Goal: Register for event/course

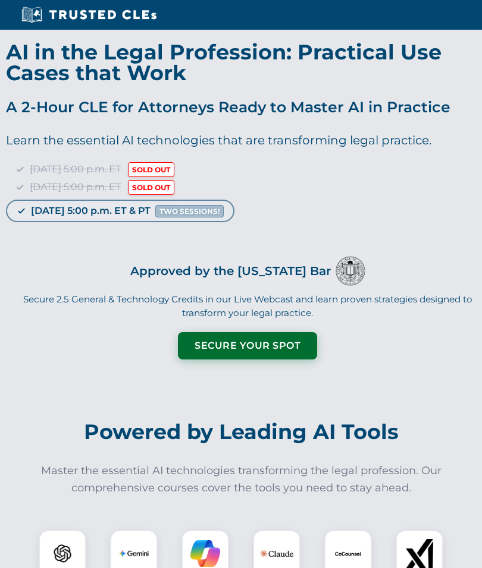
click at [263, 340] on button "Secure Your Spot" at bounding box center [247, 345] width 139 height 27
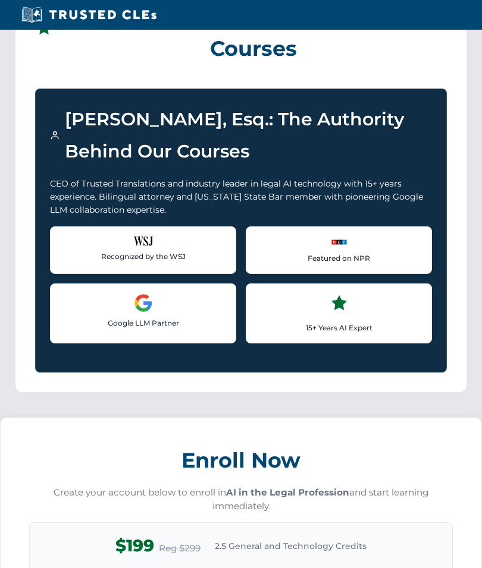
scroll to position [734, 0]
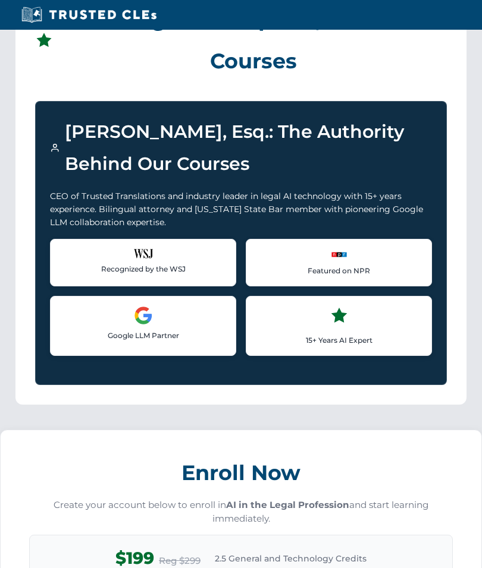
click at [303, 495] on div "Enroll Now Create your account below to enroll in AI in the Legal Profession an…" at bounding box center [240, 538] width 423 height 169
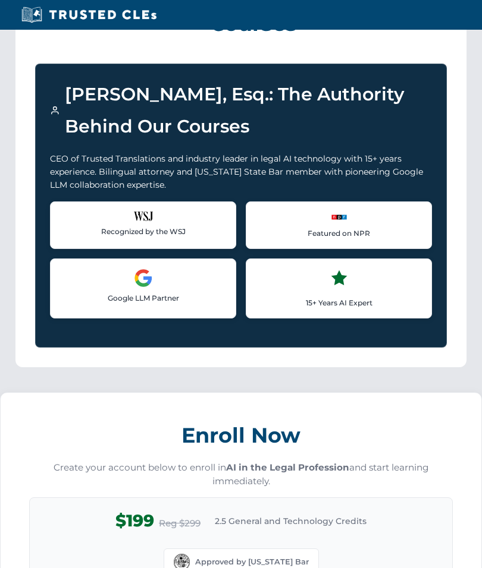
scroll to position [776, 0]
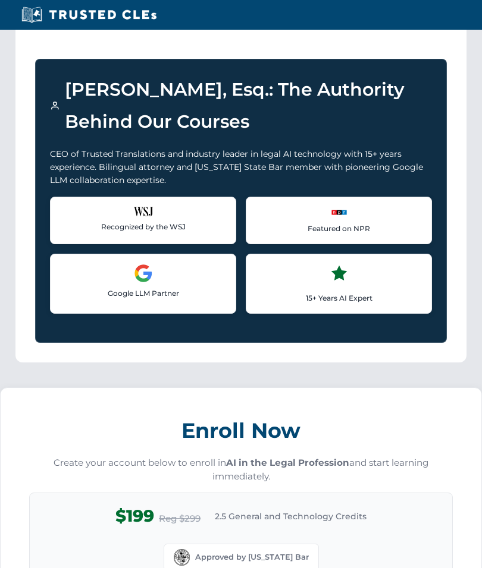
click at [200, 463] on p "Create your account below to enroll in AI in the Legal Profession and start lea…" at bounding box center [240, 470] width 423 height 27
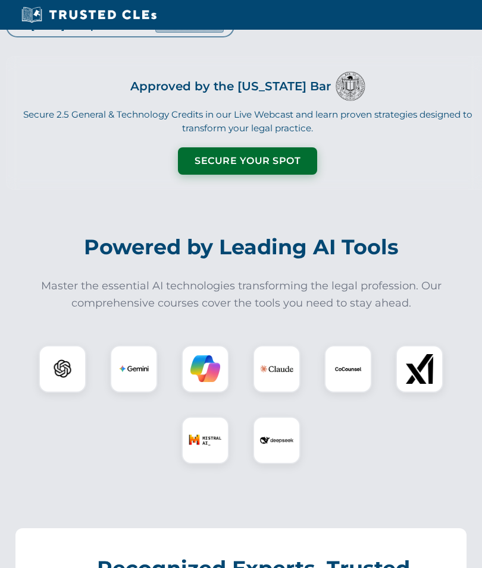
scroll to position [186, 0]
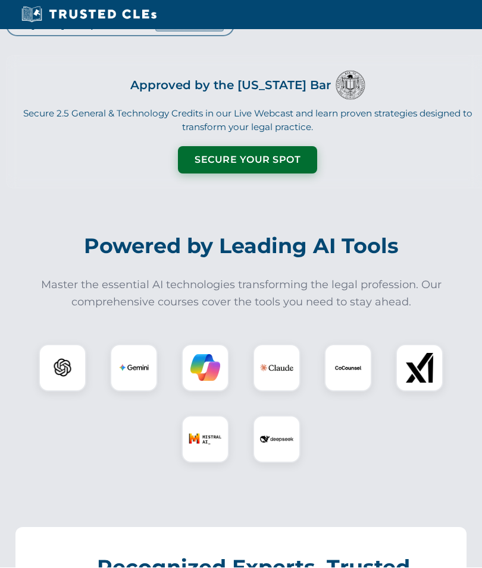
click at [292, 164] on button "Secure Your Spot" at bounding box center [247, 160] width 139 height 27
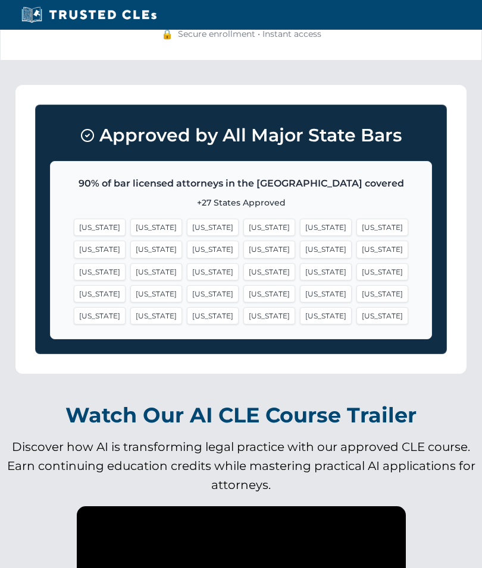
scroll to position [1710, 0]
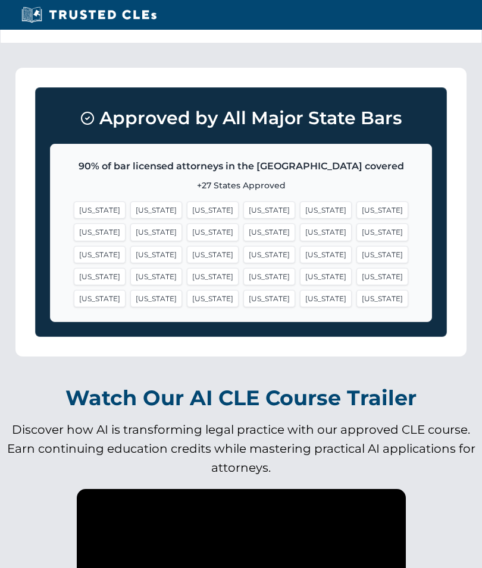
click at [137, 202] on span "[US_STATE]" at bounding box center [156, 210] width 52 height 17
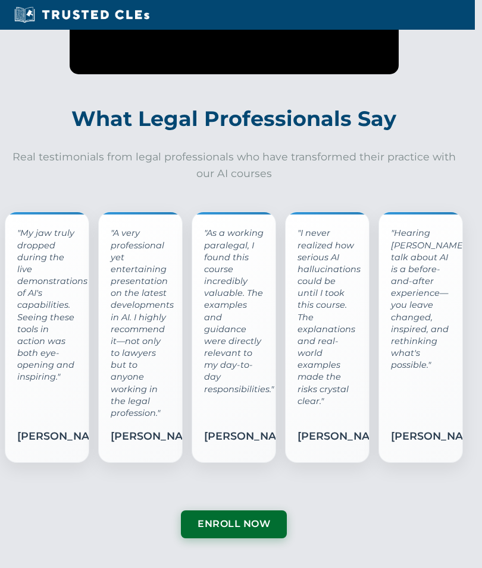
scroll to position [2309, 7]
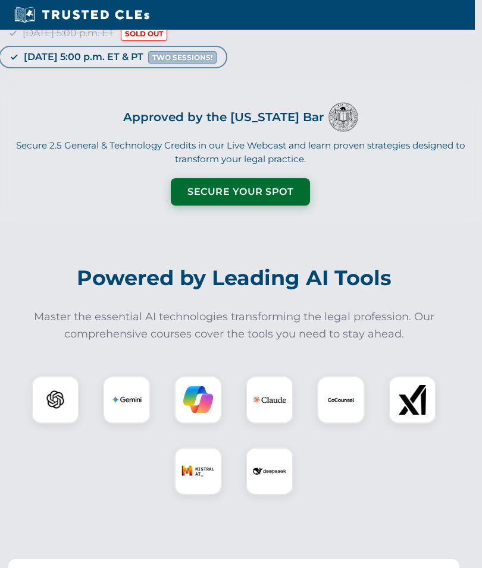
scroll to position [154, 7]
click at [292, 58] on div "[DATE] 5:00 p.m. ET SOLD OUT [DATE] 5:00 p.m. ET SOLD OUT [DATE] 5:00 p.m. ET &…" at bounding box center [240, 37] width 483 height 58
click at [167, 41] on span "SOLD OUT" at bounding box center [144, 33] width 46 height 15
click at [167, 32] on span "SOLD OUT" at bounding box center [144, 33] width 46 height 15
click at [278, 186] on button "Secure Your Spot" at bounding box center [240, 191] width 139 height 27
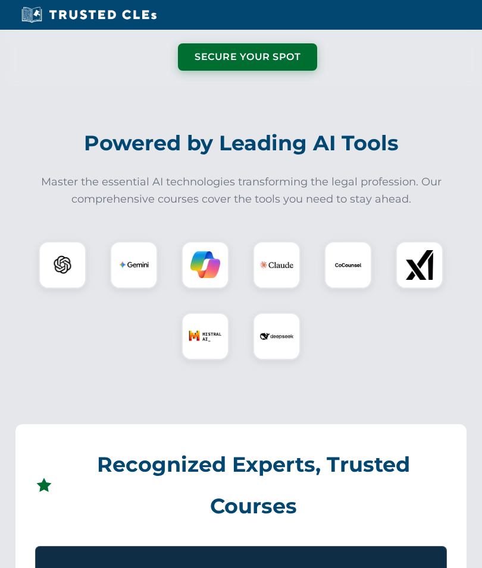
scroll to position [288, 0]
